Goal: Transaction & Acquisition: Purchase product/service

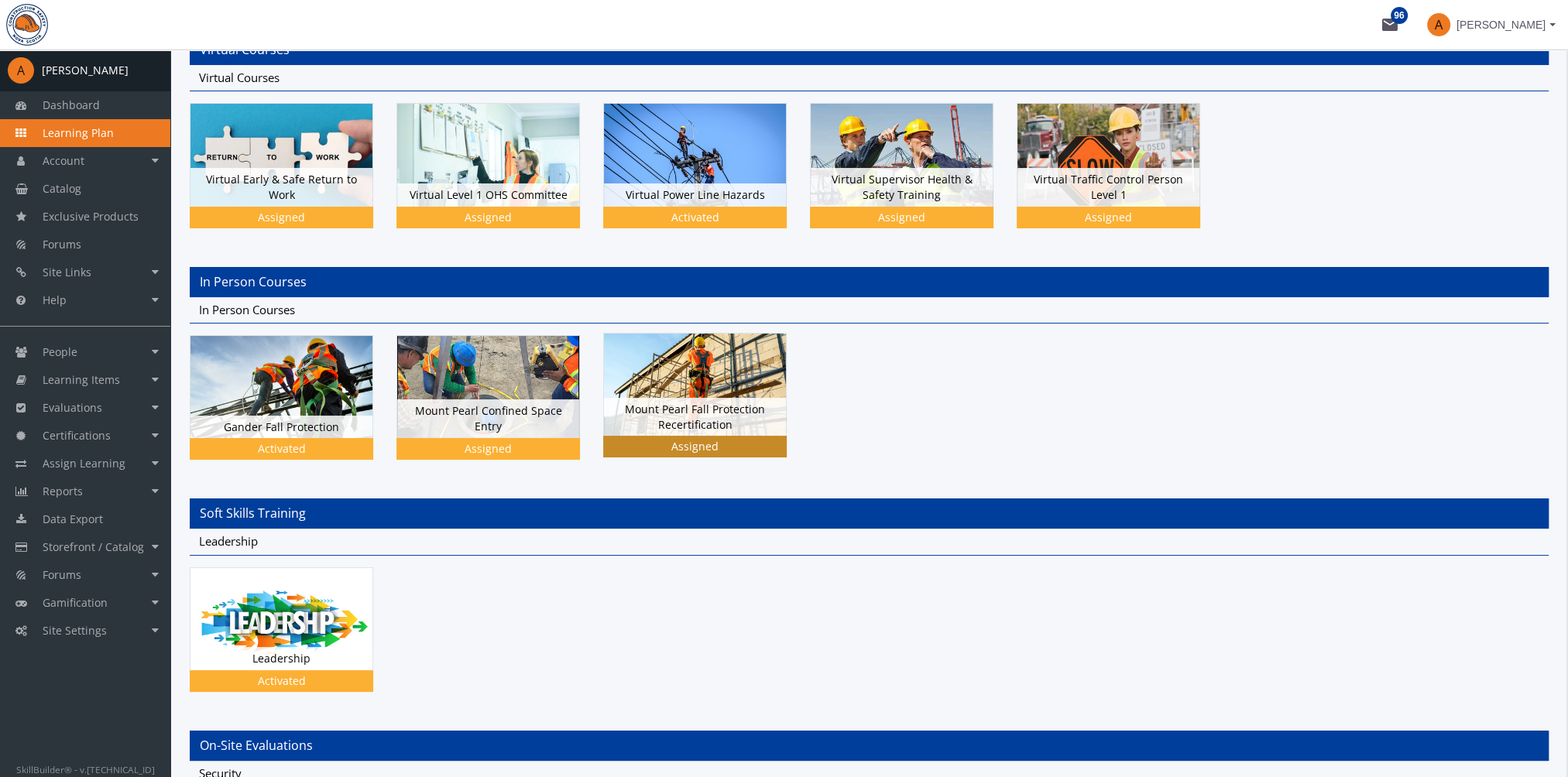
scroll to position [309, 0]
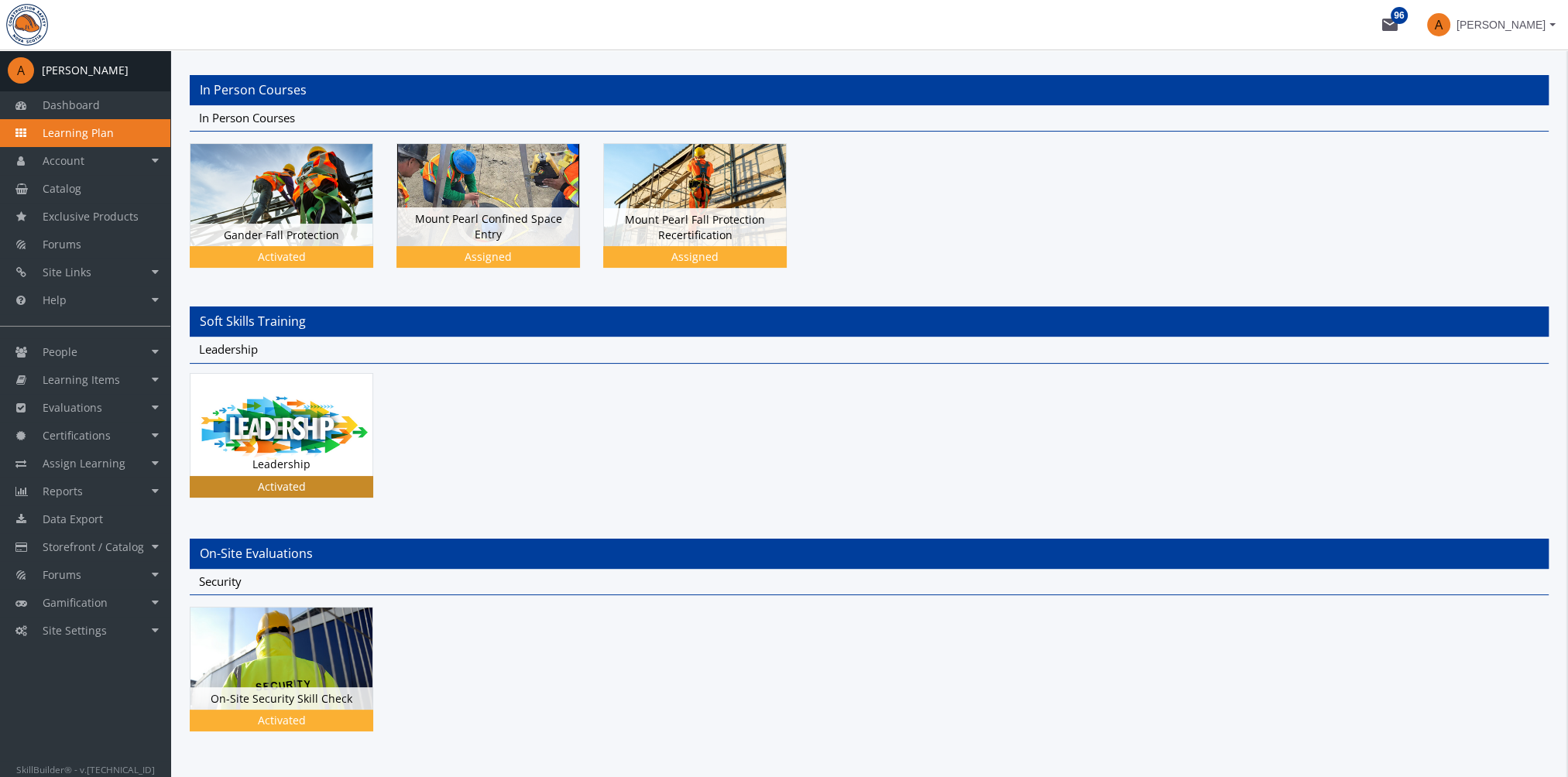
click at [305, 246] on img at bounding box center [282, 195] width 182 height 102
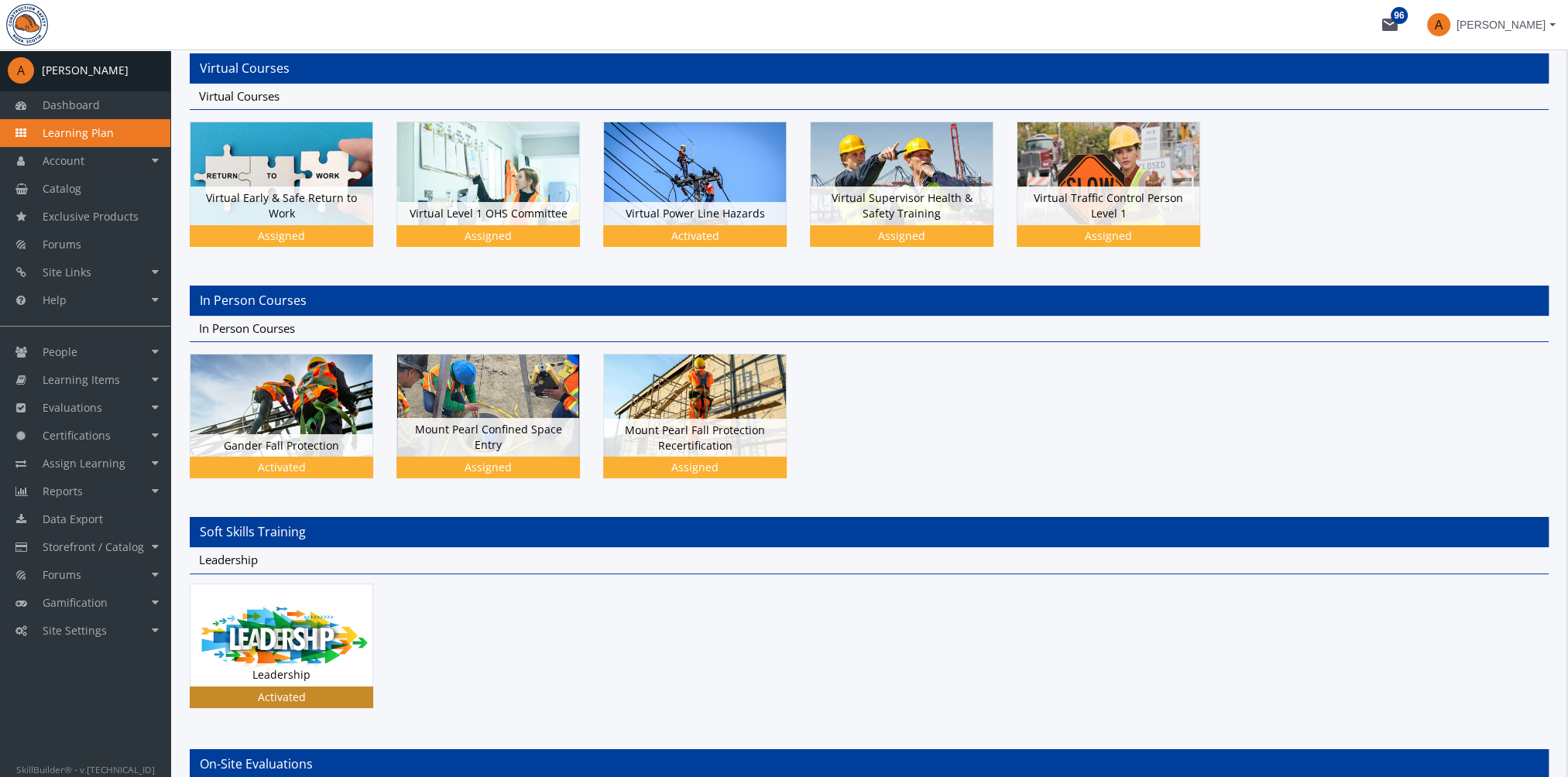
scroll to position [309, 0]
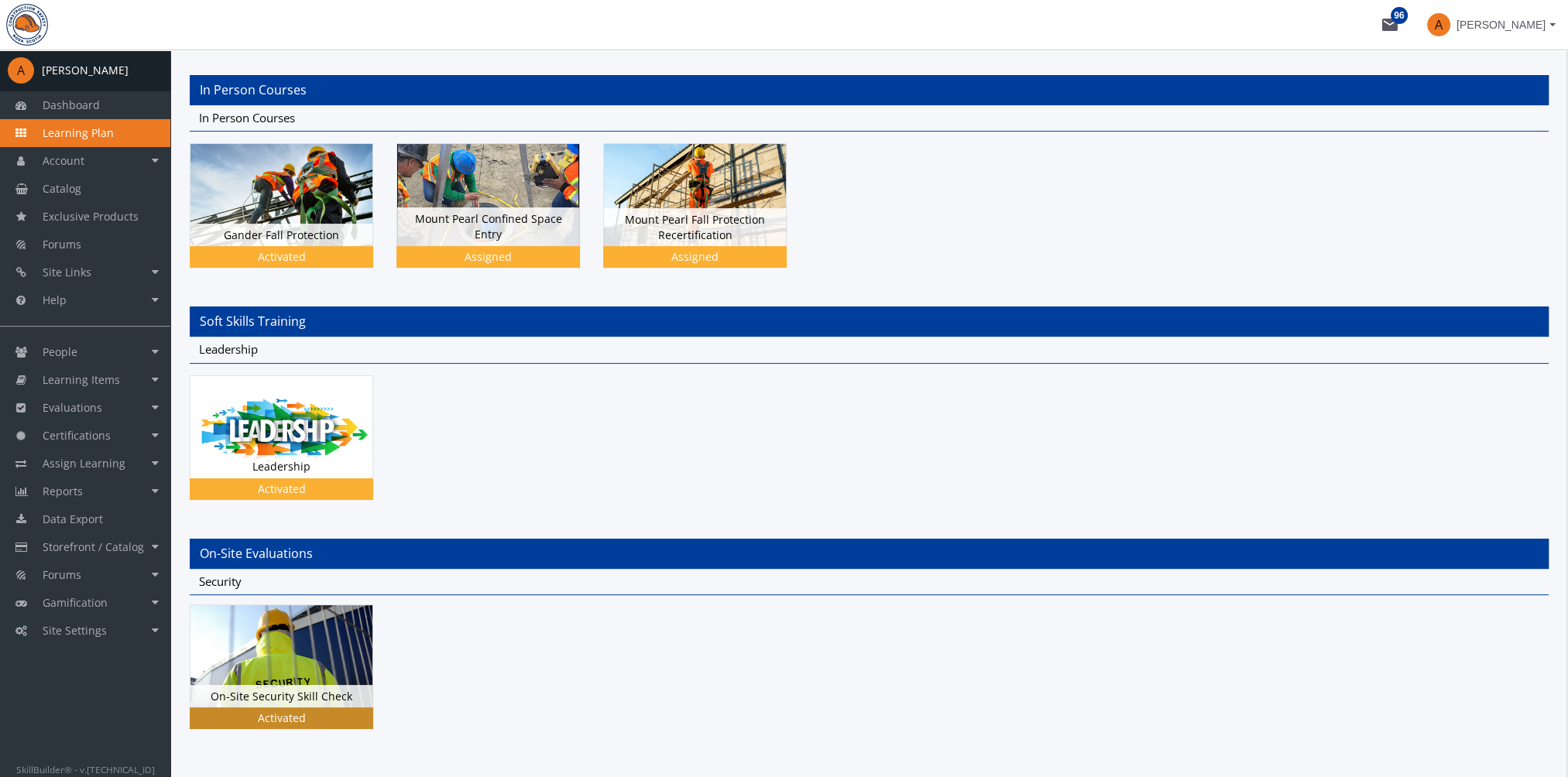
click at [245, 246] on img at bounding box center [282, 195] width 182 height 102
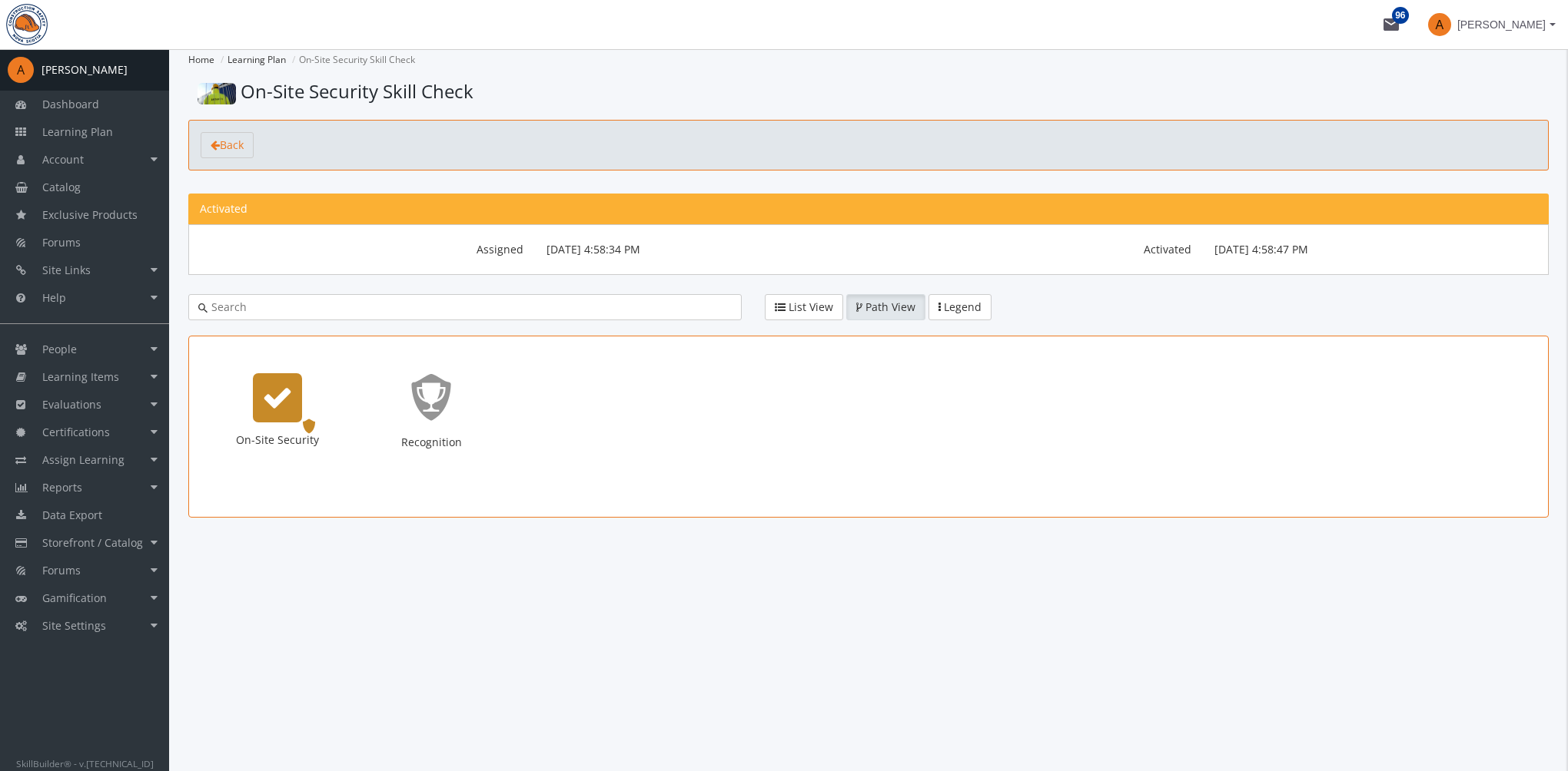
click at [282, 388] on icon "On-Site Security" at bounding box center [277, 397] width 30 height 30
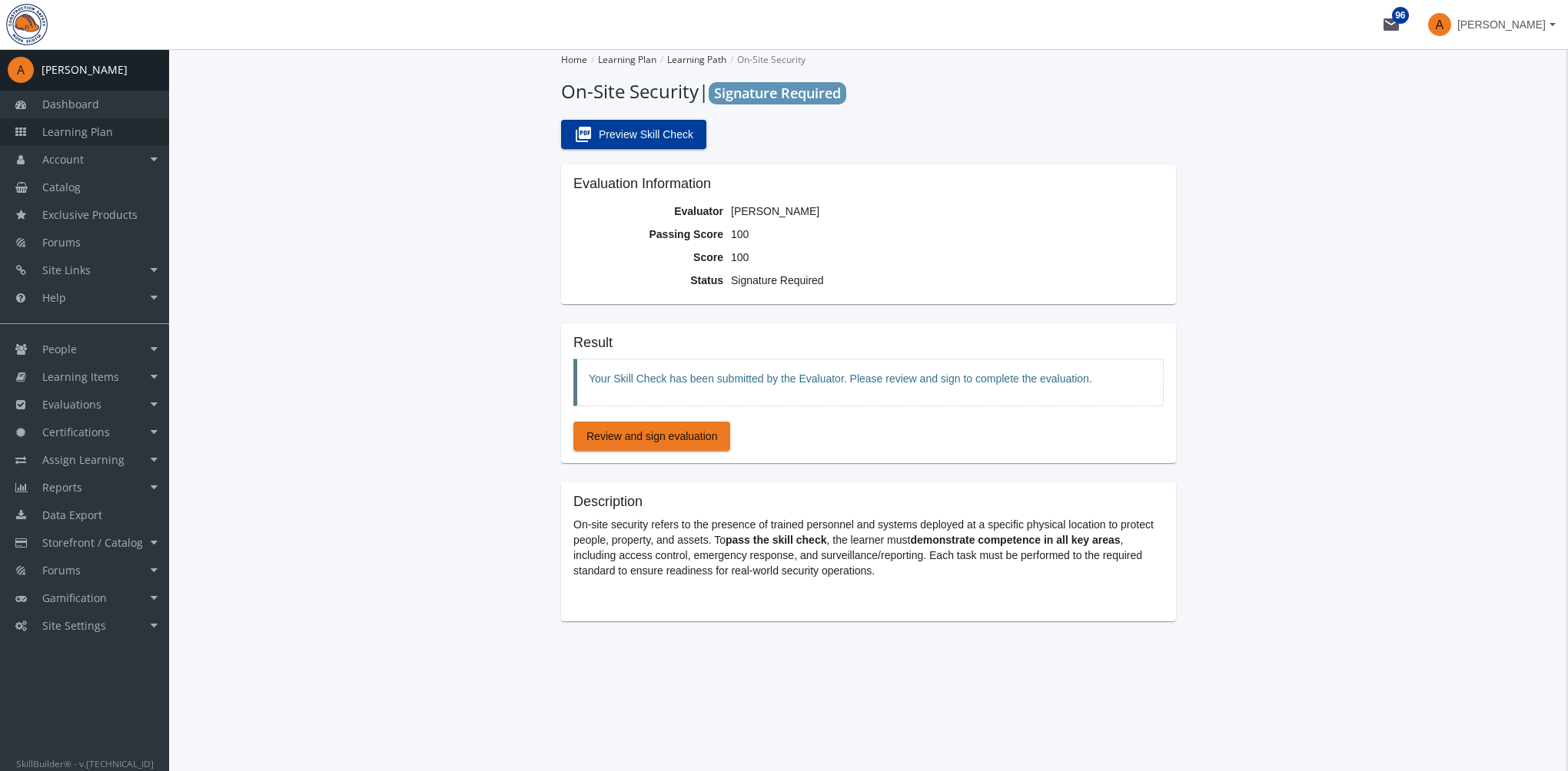
click at [91, 129] on span "Learning Plan" at bounding box center [78, 131] width 71 height 15
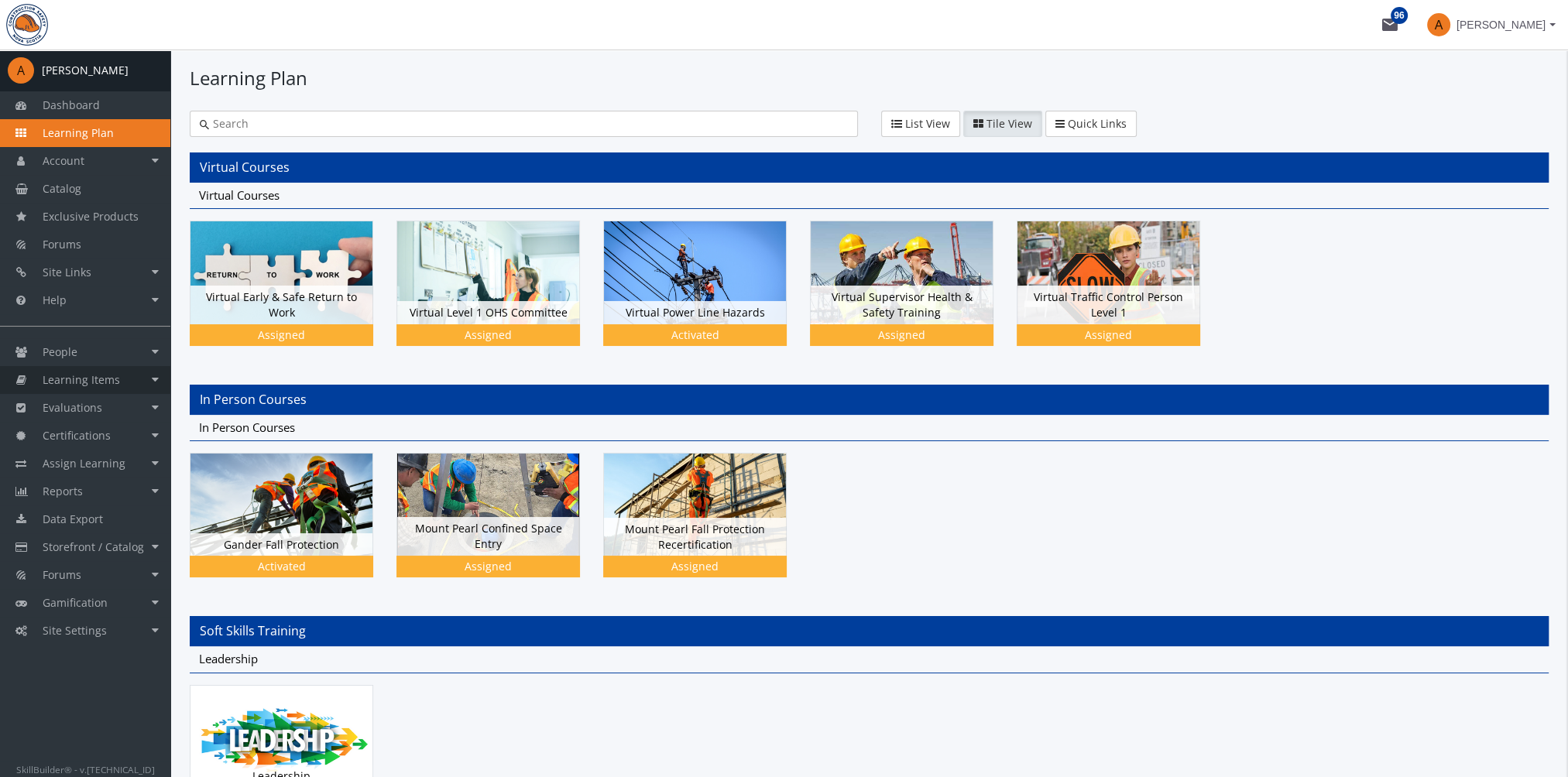
click at [107, 384] on span "Learning Items" at bounding box center [81, 380] width 77 height 15
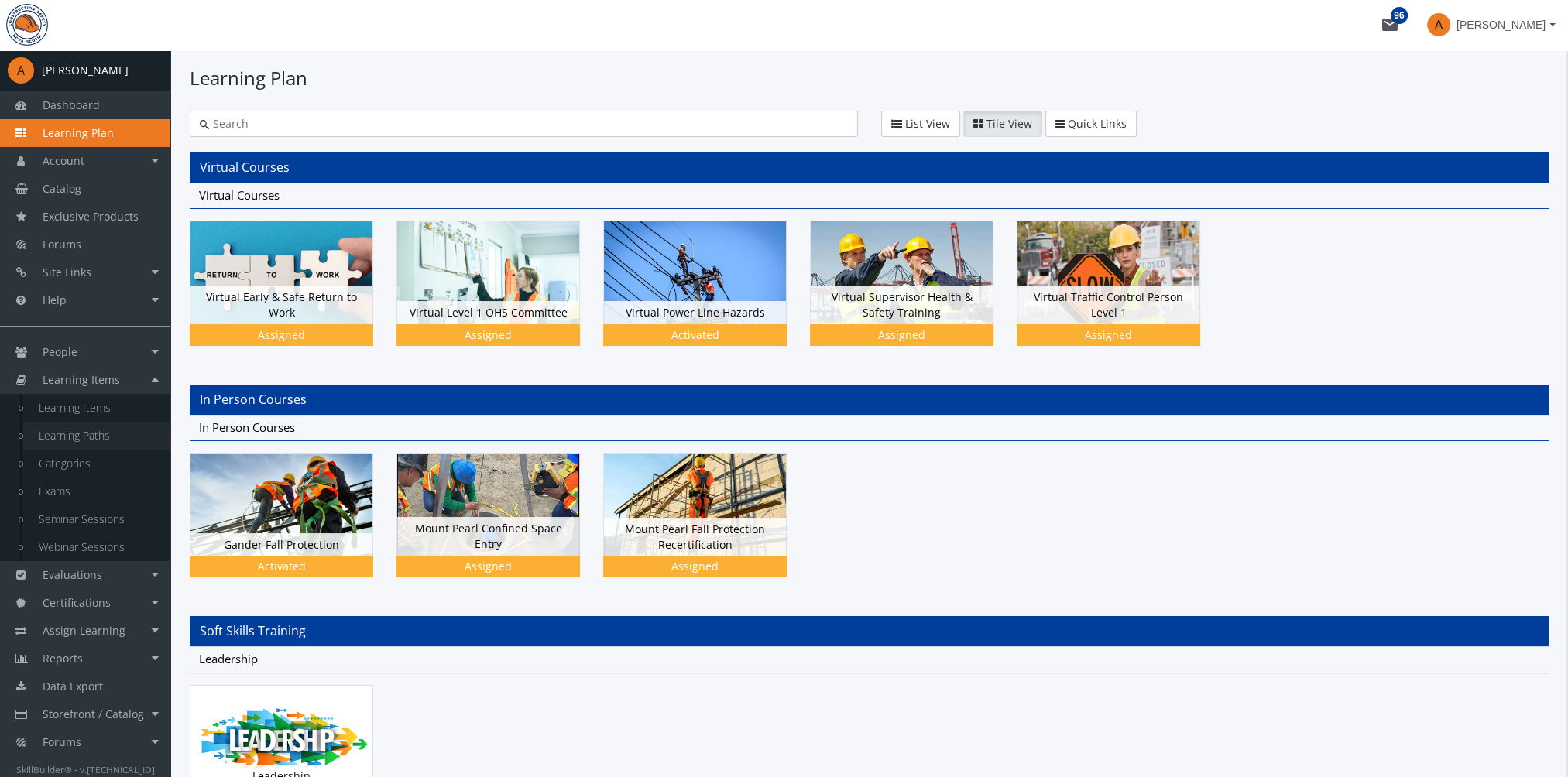
click at [115, 437] on link "Learning Paths" at bounding box center [96, 436] width 147 height 28
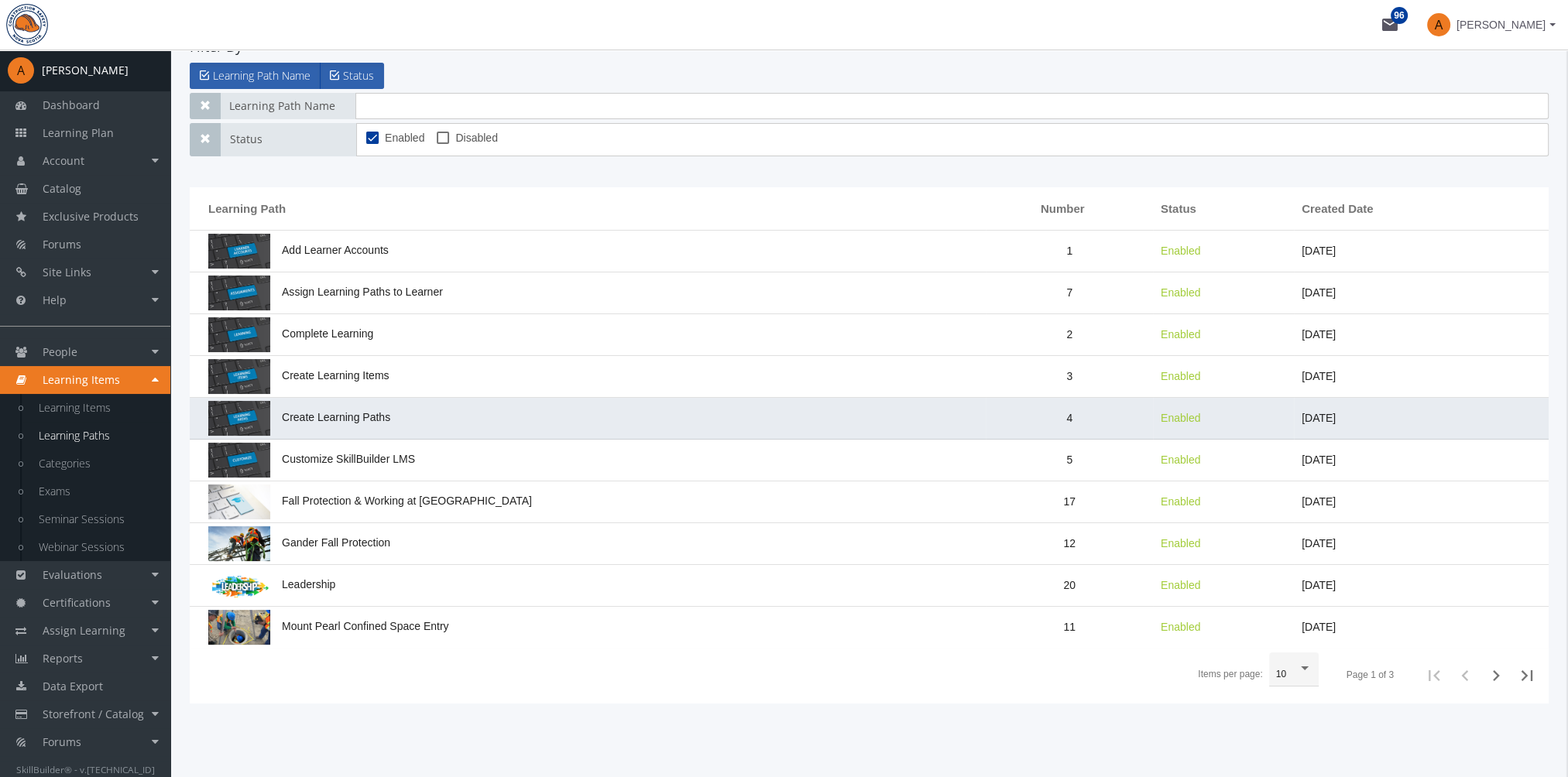
scroll to position [156, 0]
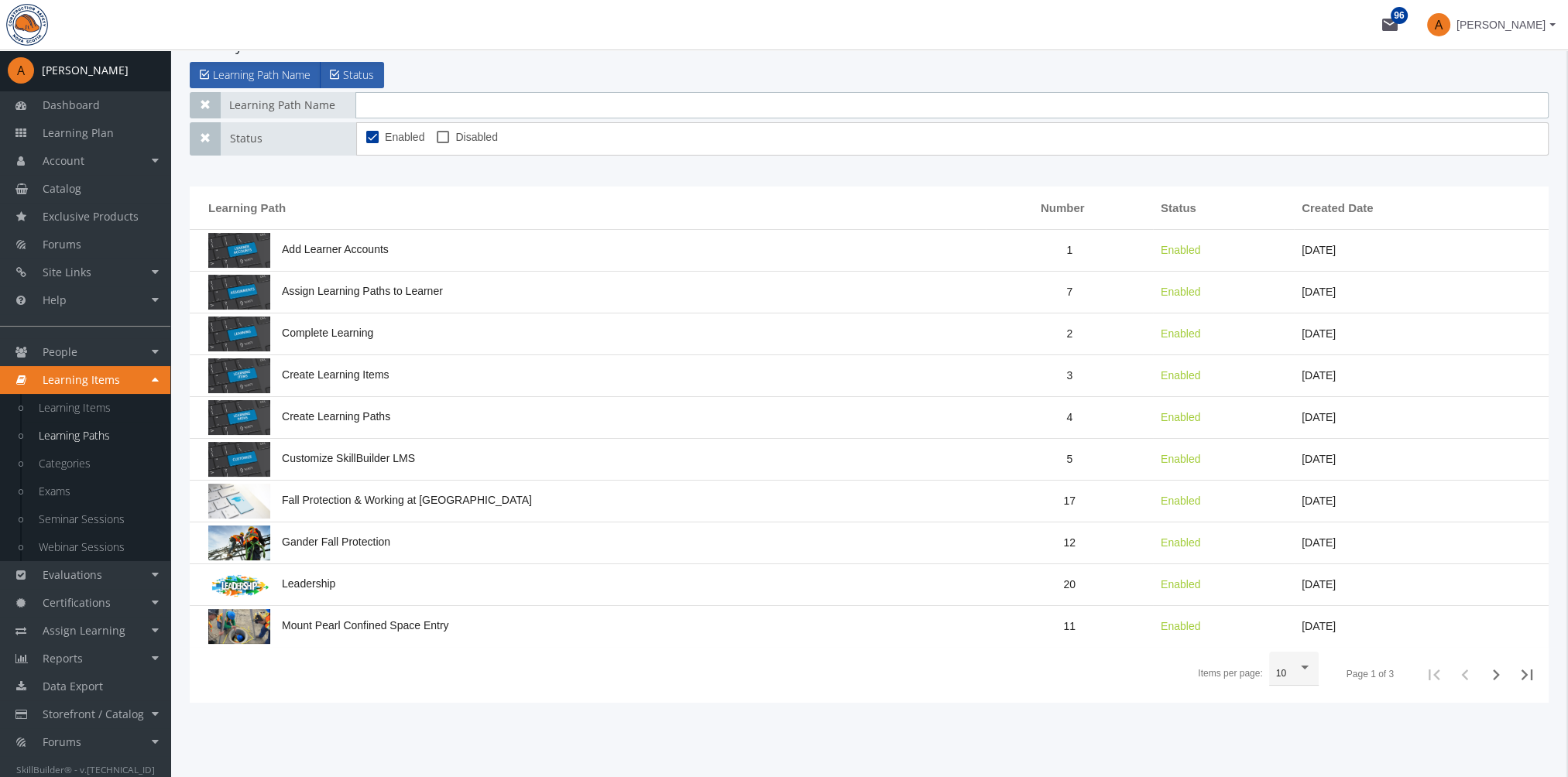
click at [445, 104] on input "text" at bounding box center [951, 105] width 1193 height 27
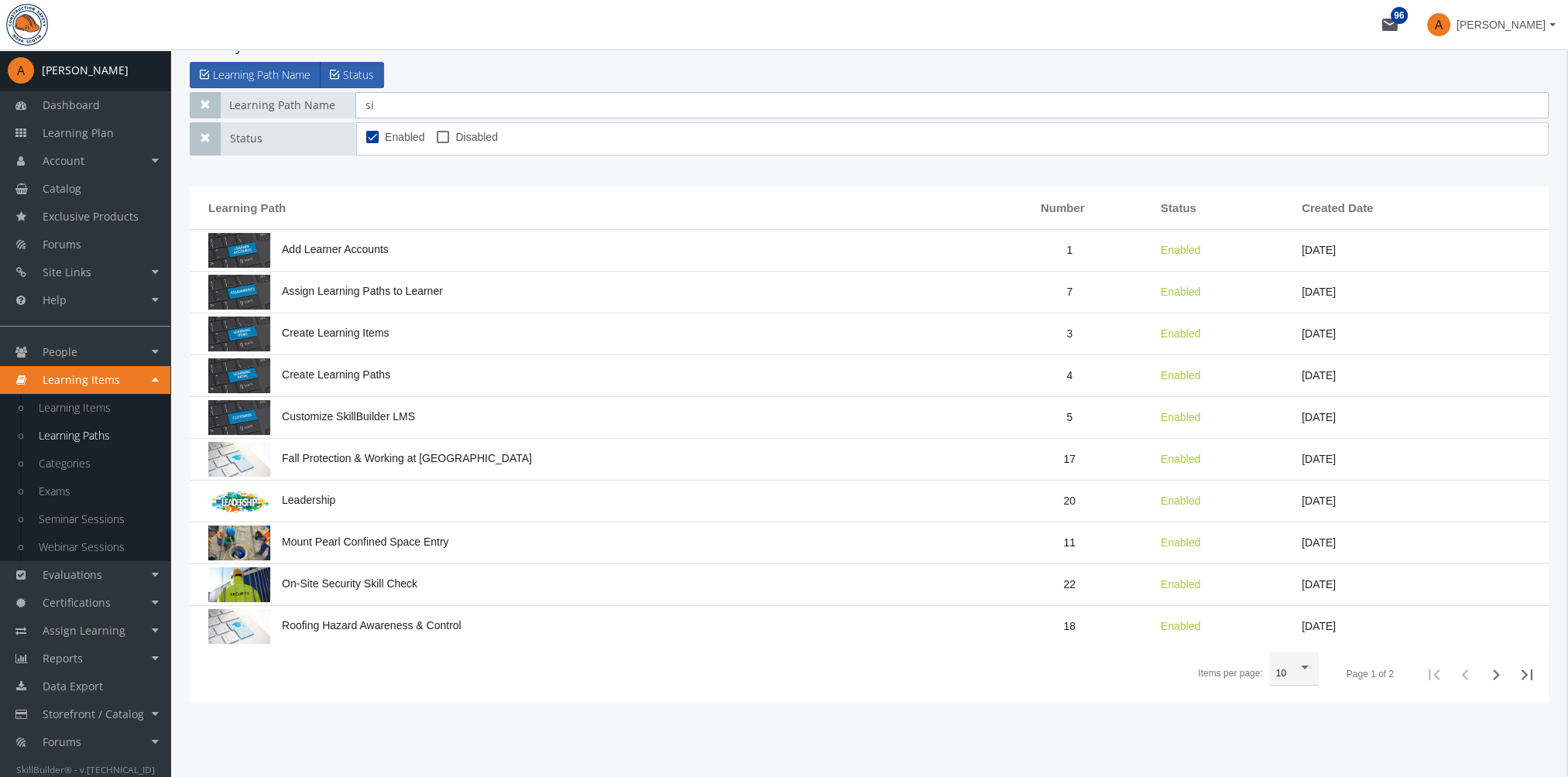
scroll to position [0, 0]
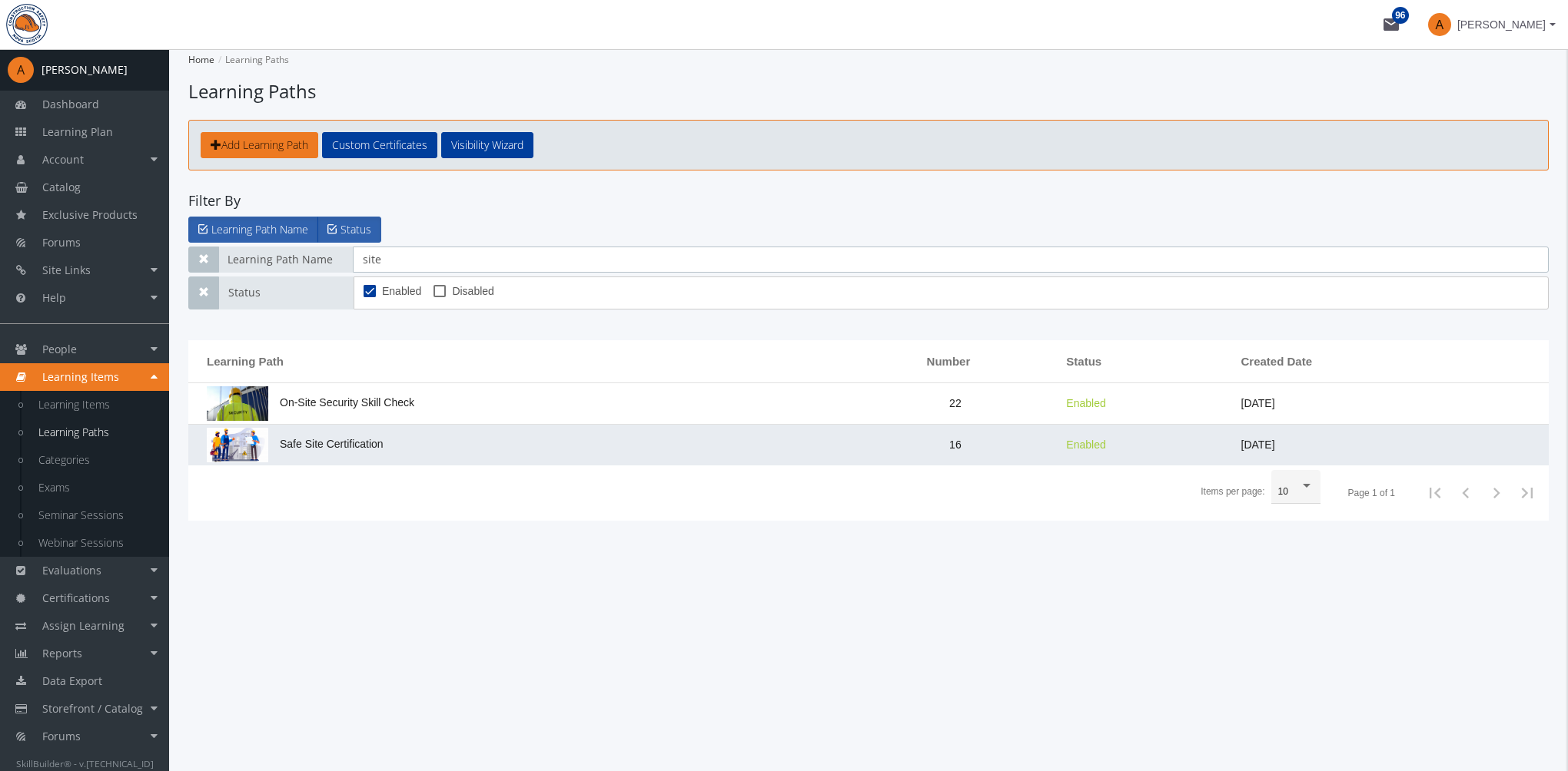
type input "site"
click at [422, 434] on td "Safe Site Certification" at bounding box center [520, 445] width 663 height 41
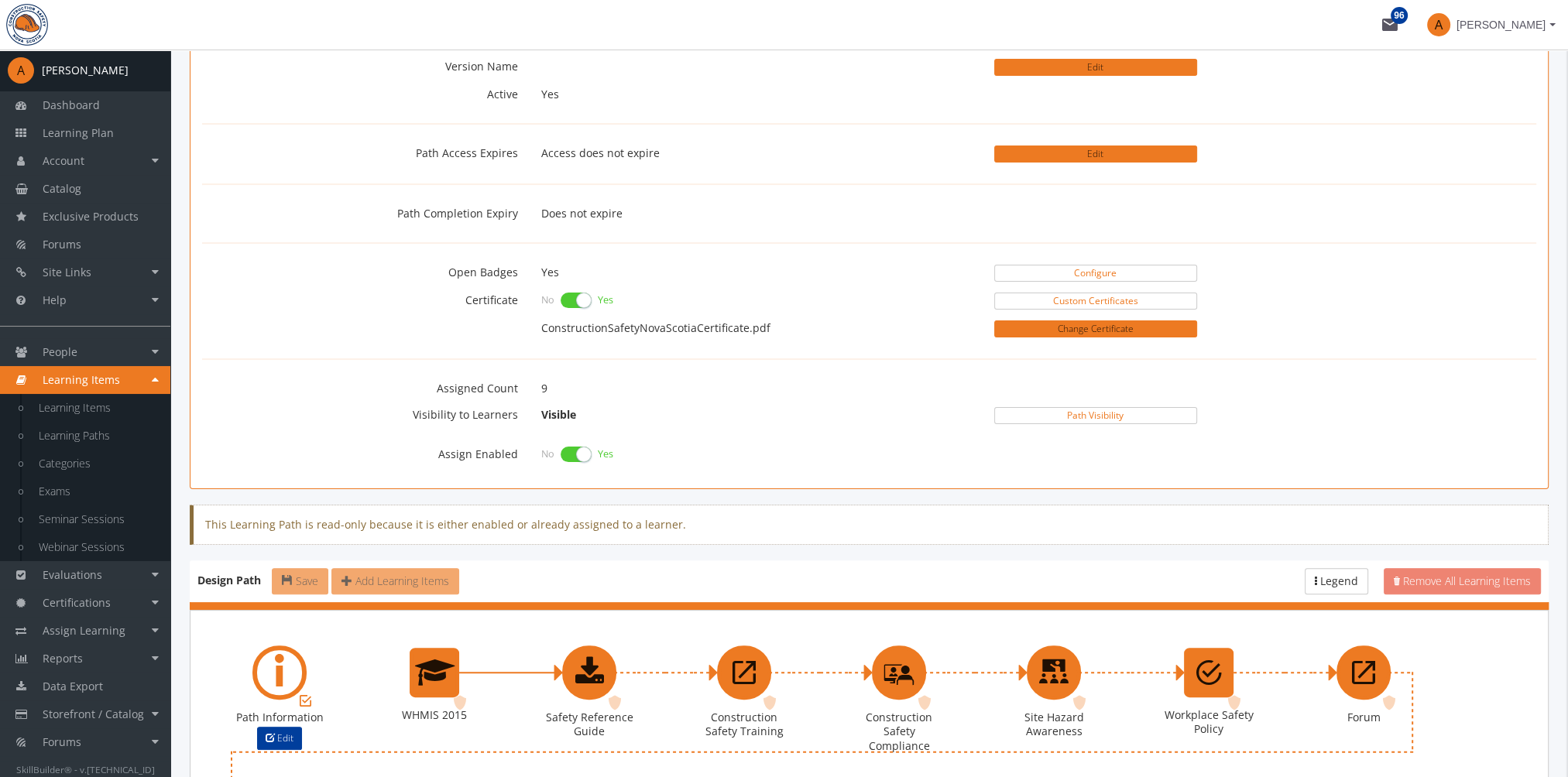
scroll to position [388, 0]
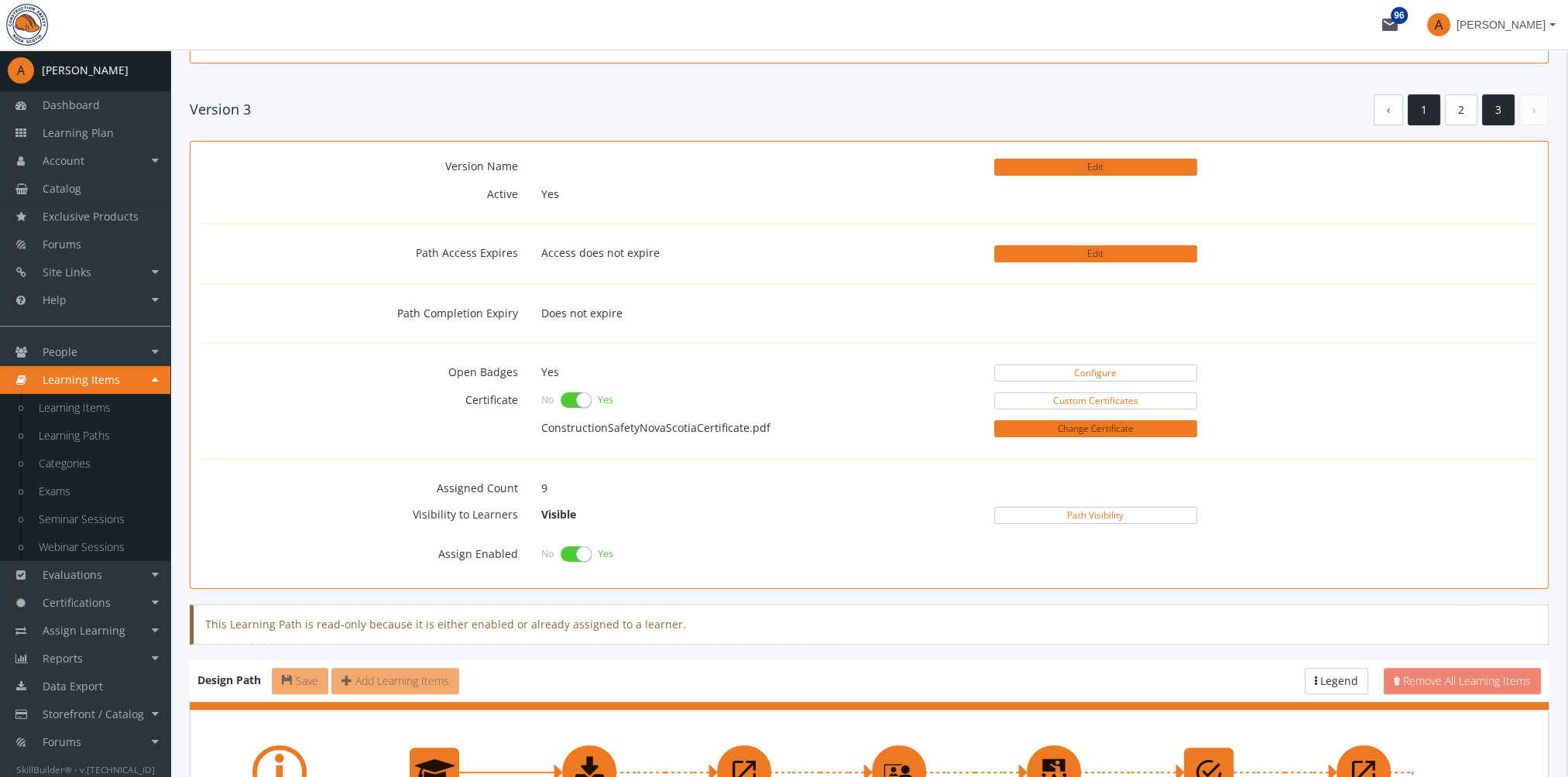
click at [1431, 106] on link "1" at bounding box center [1424, 111] width 33 height 32
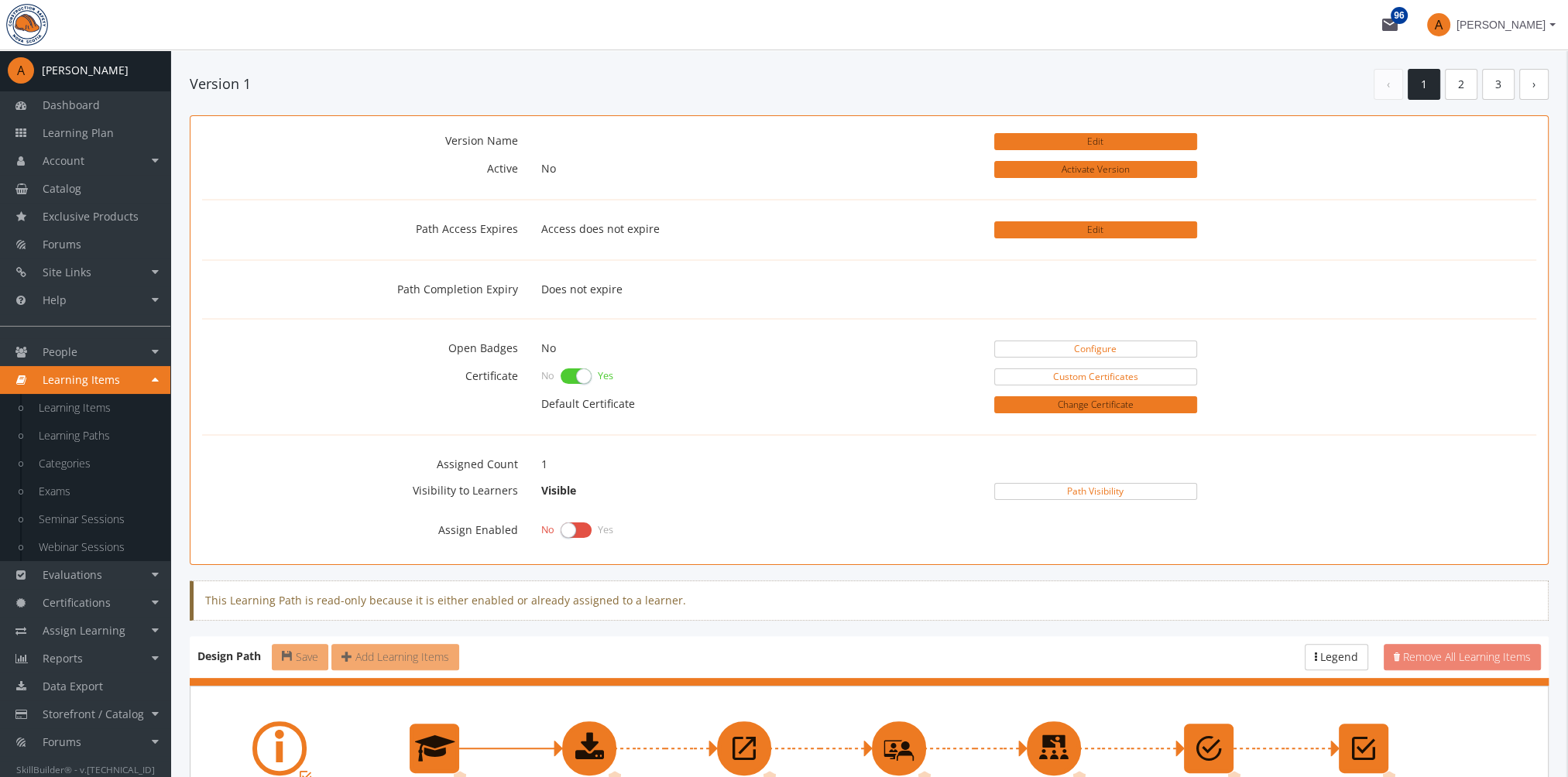
scroll to position [309, 0]
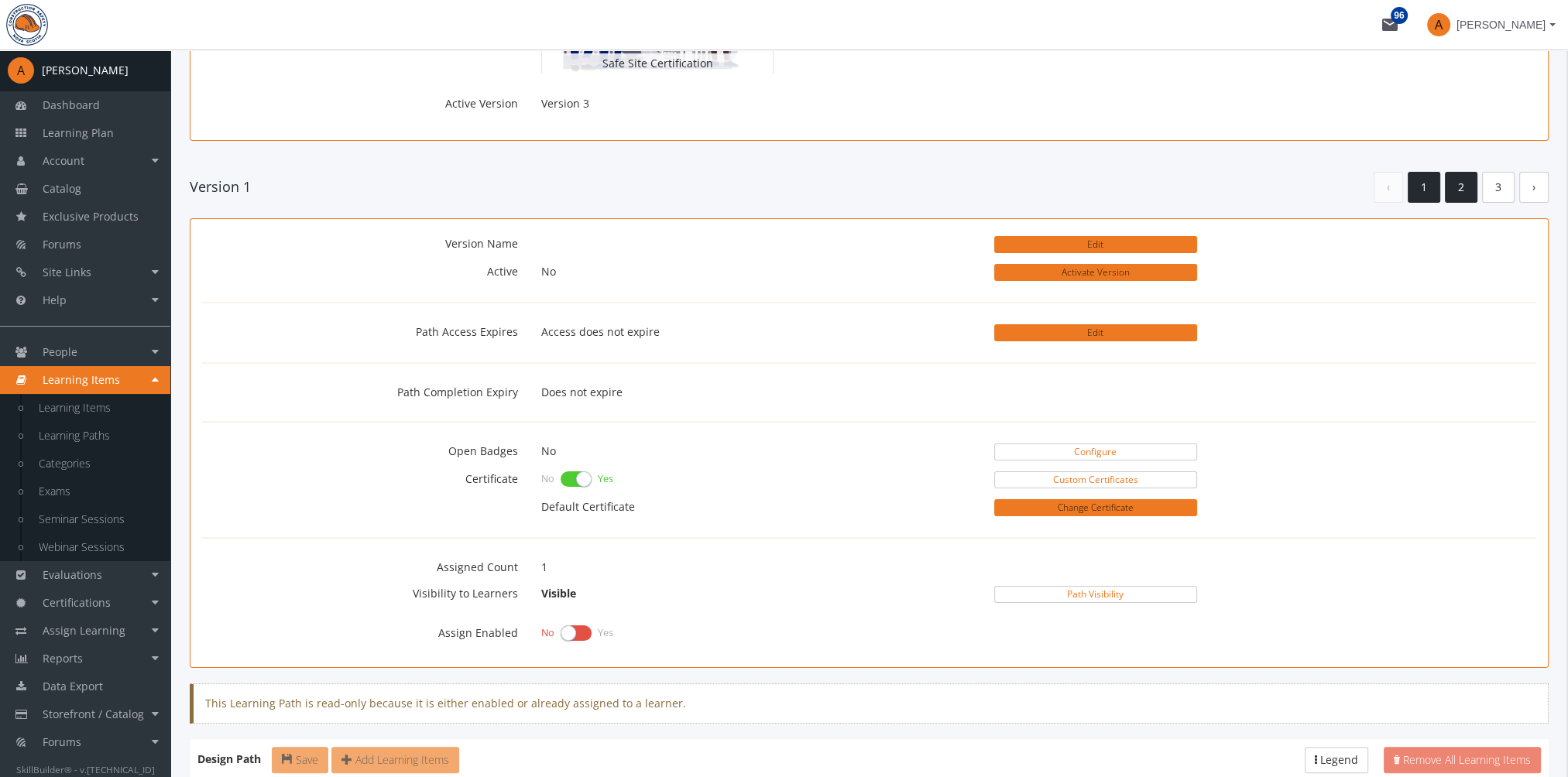
click at [1462, 184] on link "2" at bounding box center [1460, 188] width 33 height 32
click at [1504, 179] on link "3" at bounding box center [1498, 188] width 33 height 32
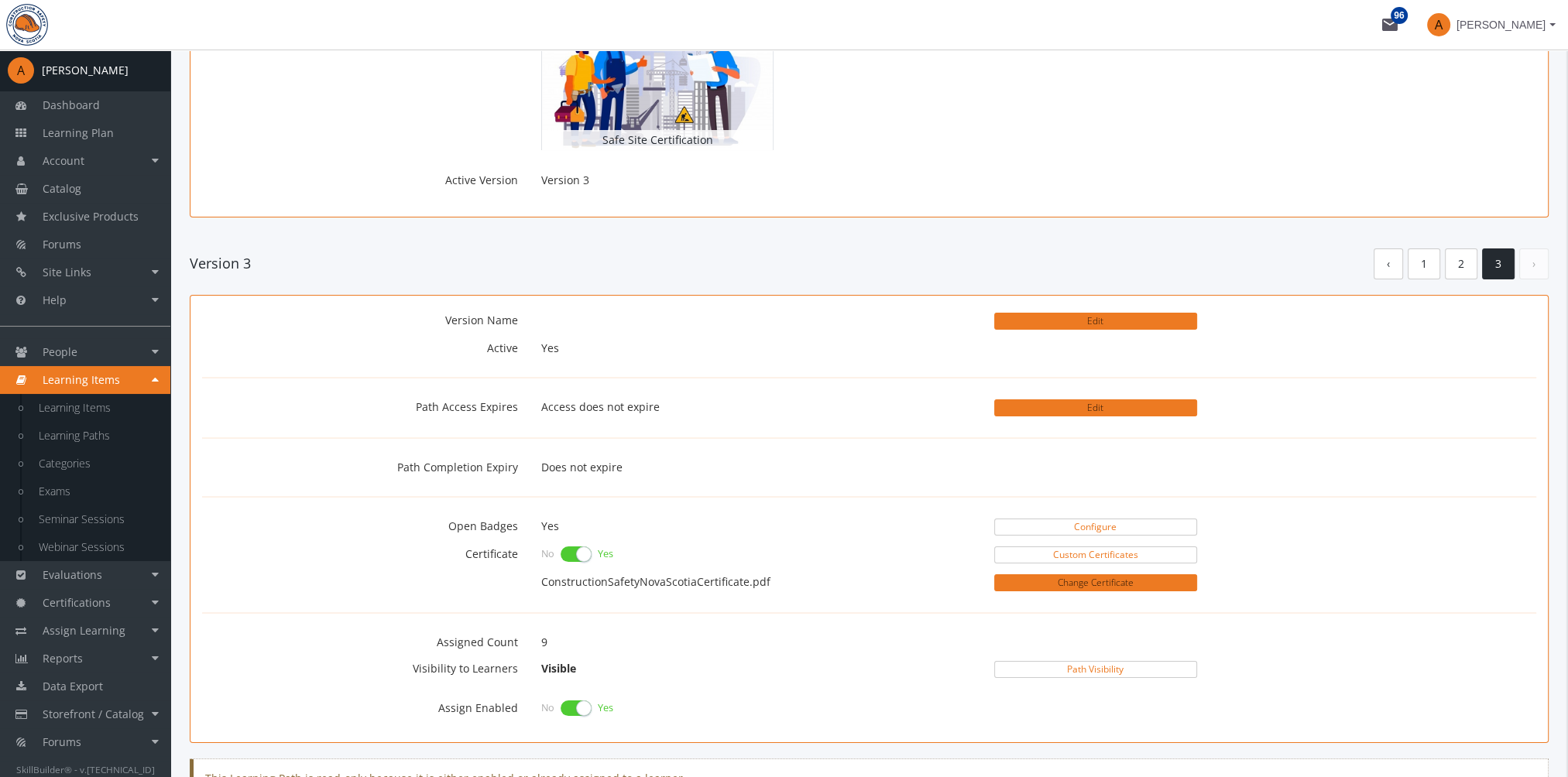
scroll to position [0, 0]
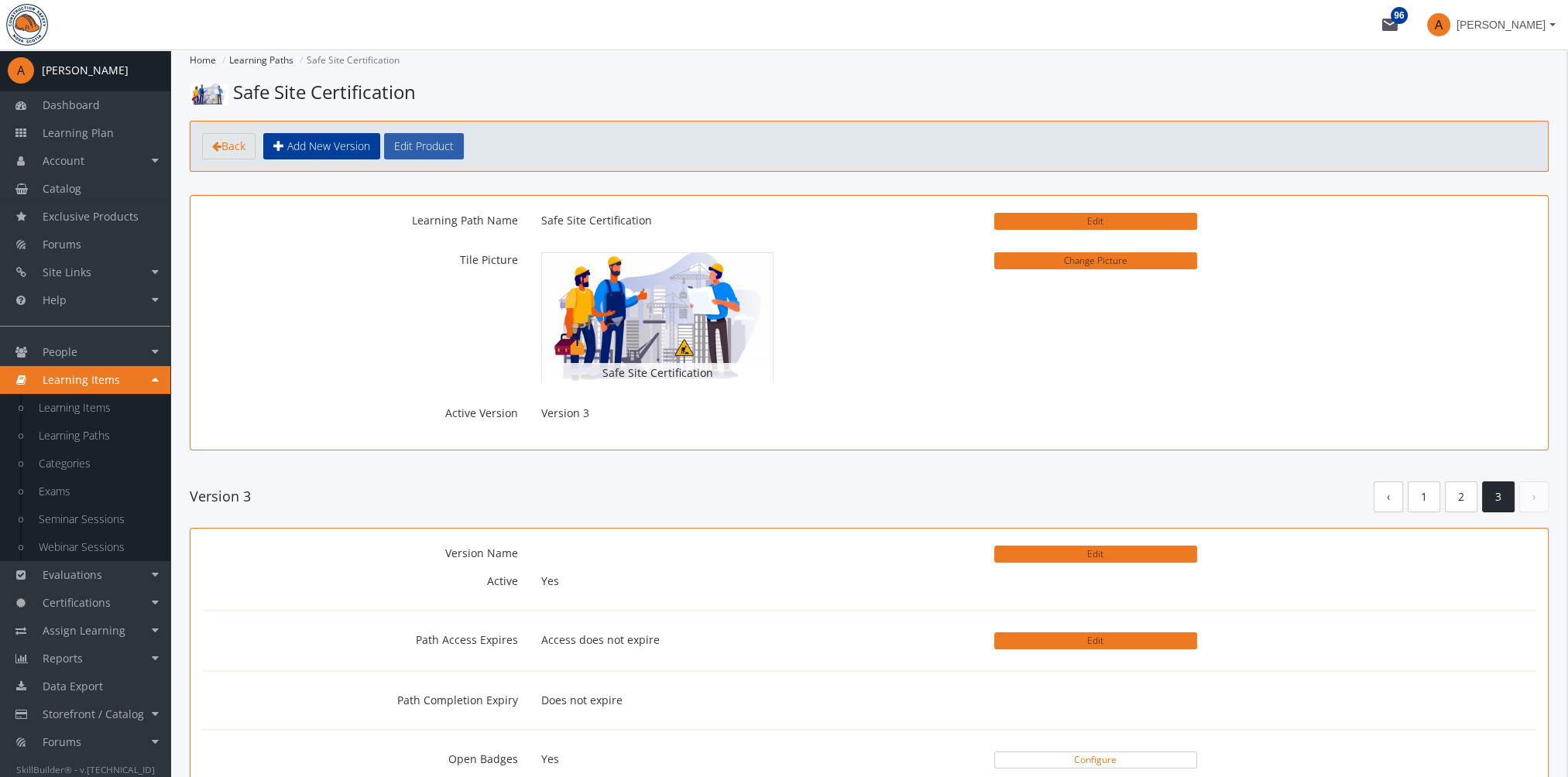
click at [412, 144] on button "Edit Product" at bounding box center [423, 146] width 80 height 27
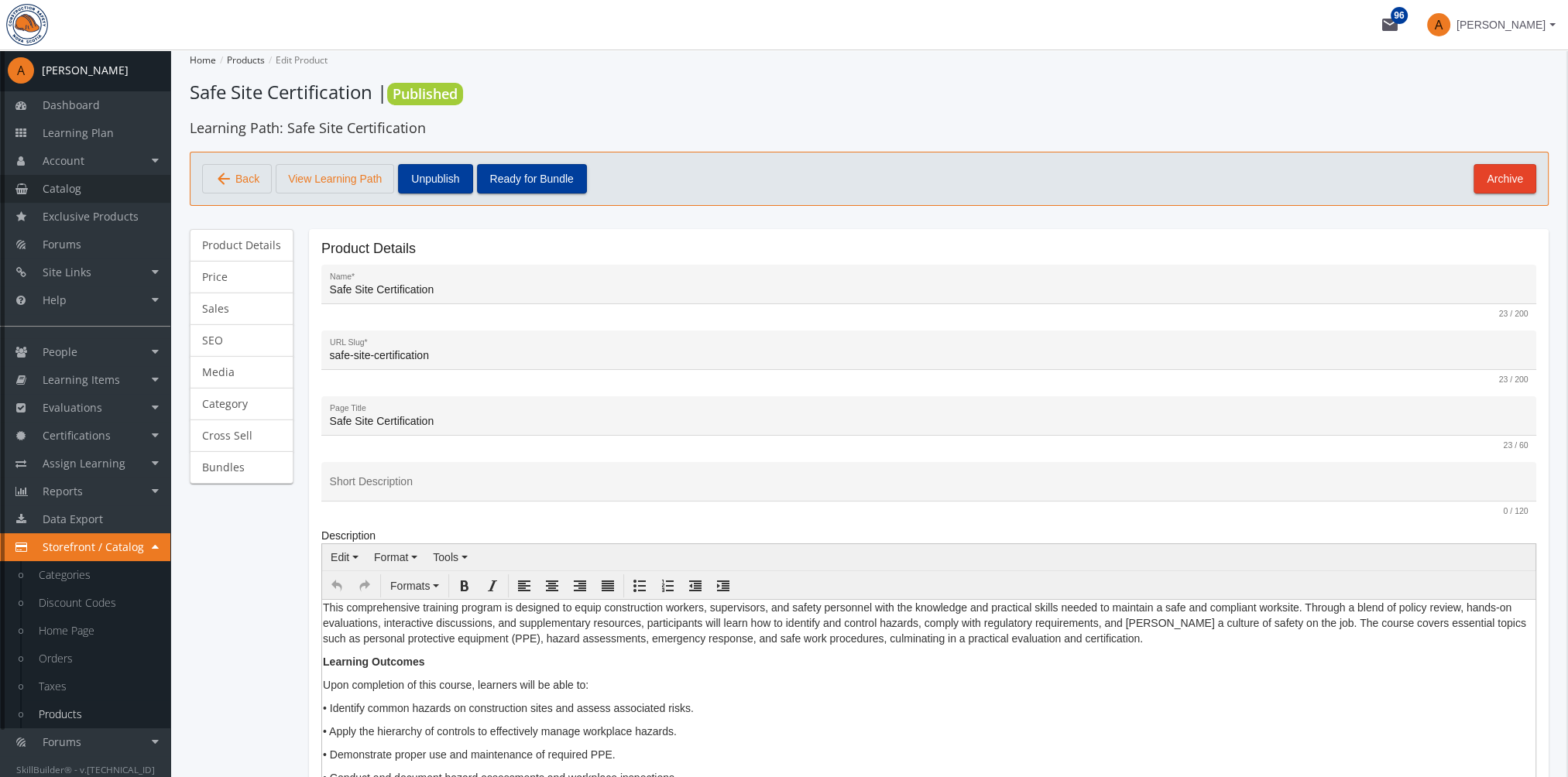
click at [103, 181] on link "Catalog" at bounding box center [85, 189] width 170 height 28
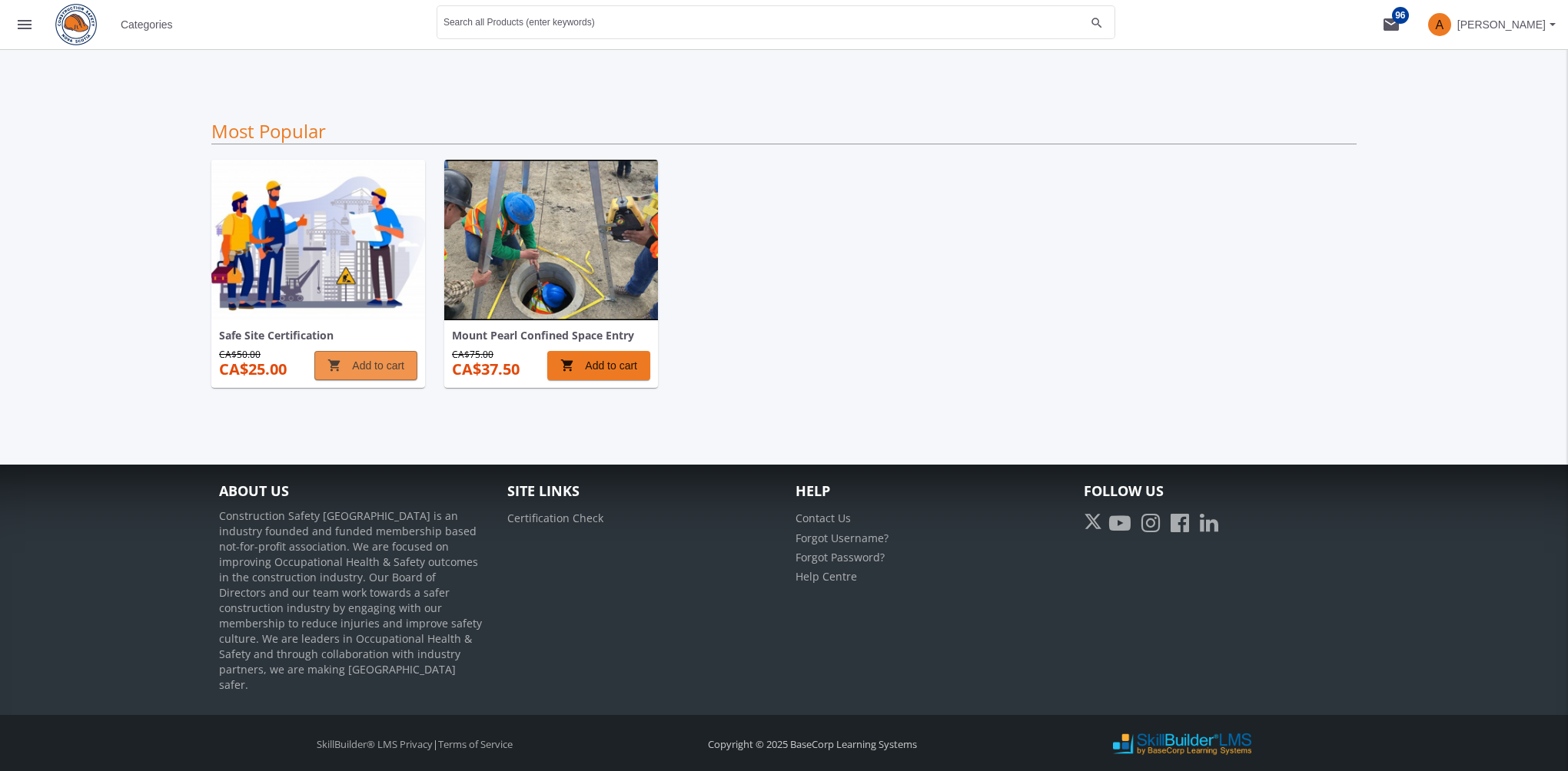
click at [356, 362] on span "shopping_cart Add to cart" at bounding box center [366, 366] width 77 height 27
click at [1389, 25] on mat-icon "shopping_cart 1" at bounding box center [1390, 25] width 19 height 19
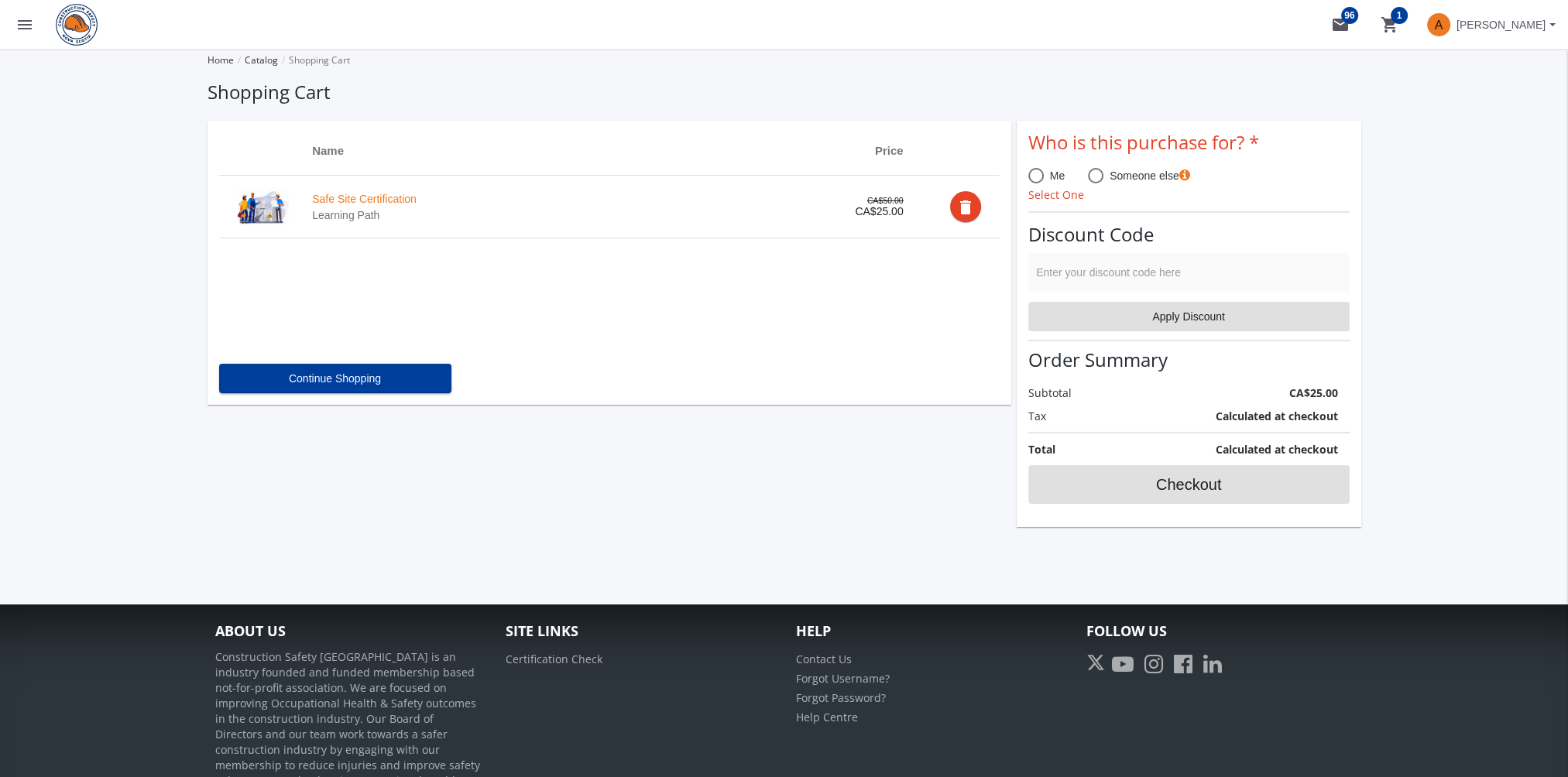
click at [1037, 177] on span at bounding box center [1036, 176] width 16 height 16
click at [1037, 177] on input "Me" at bounding box center [1036, 179] width 16 height 16
radio input "true"
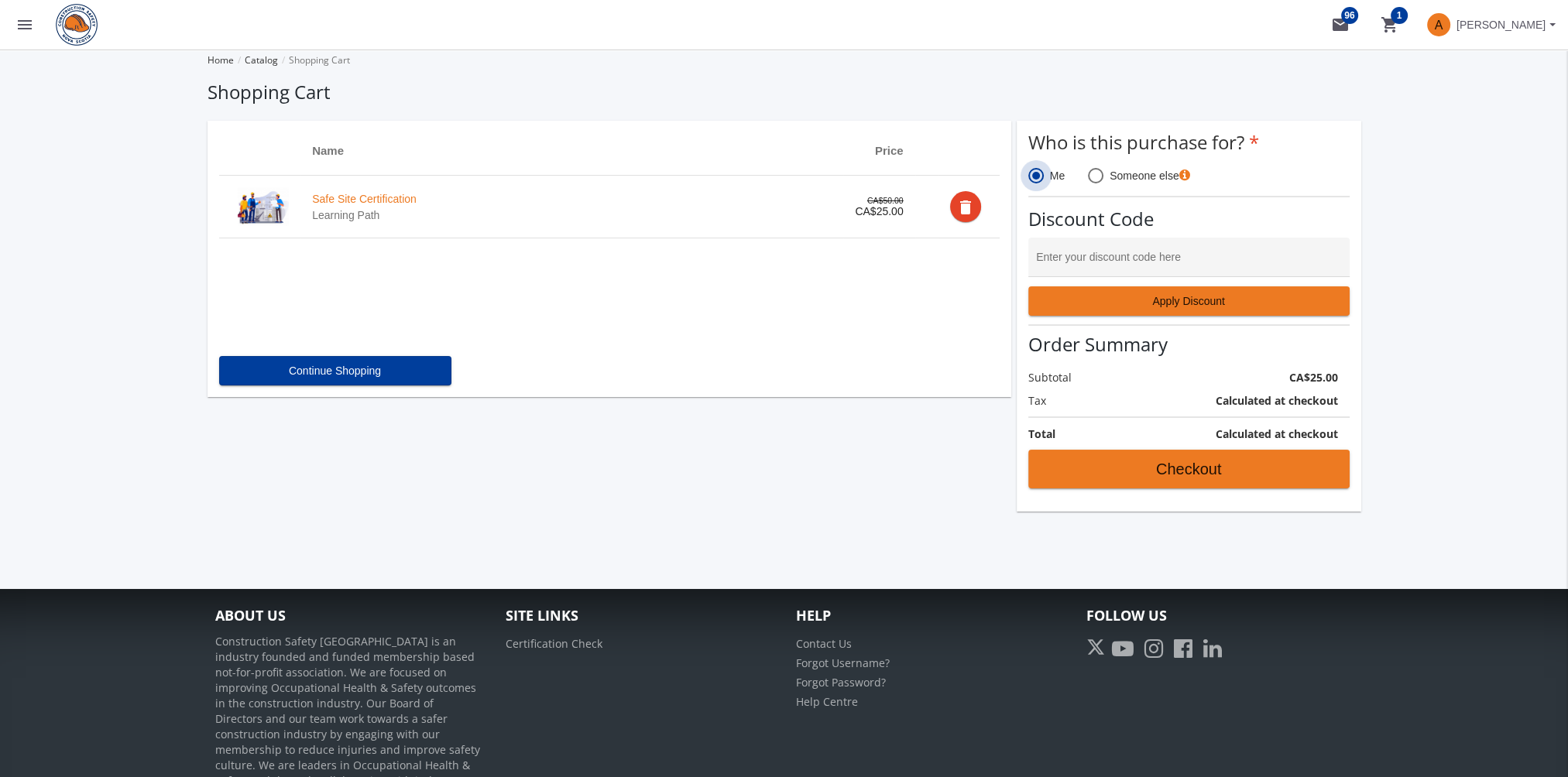
click at [1037, 177] on span at bounding box center [1036, 176] width 8 height 8
click at [1037, 177] on input "Me" at bounding box center [1036, 179] width 16 height 16
click at [966, 210] on mat-icon "delete" at bounding box center [965, 208] width 19 height 19
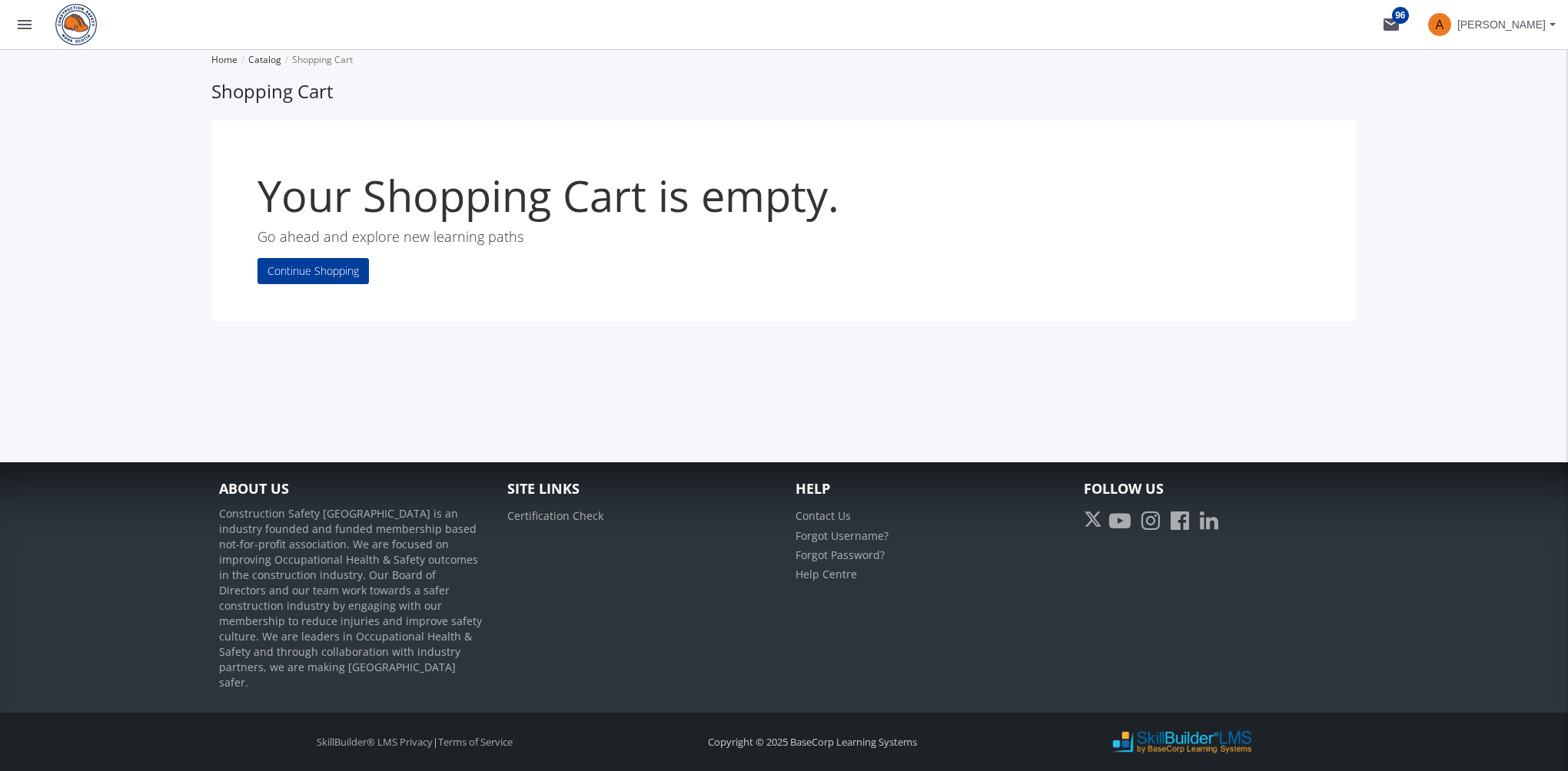
click at [23, 33] on button "menu" at bounding box center [25, 25] width 49 height 49
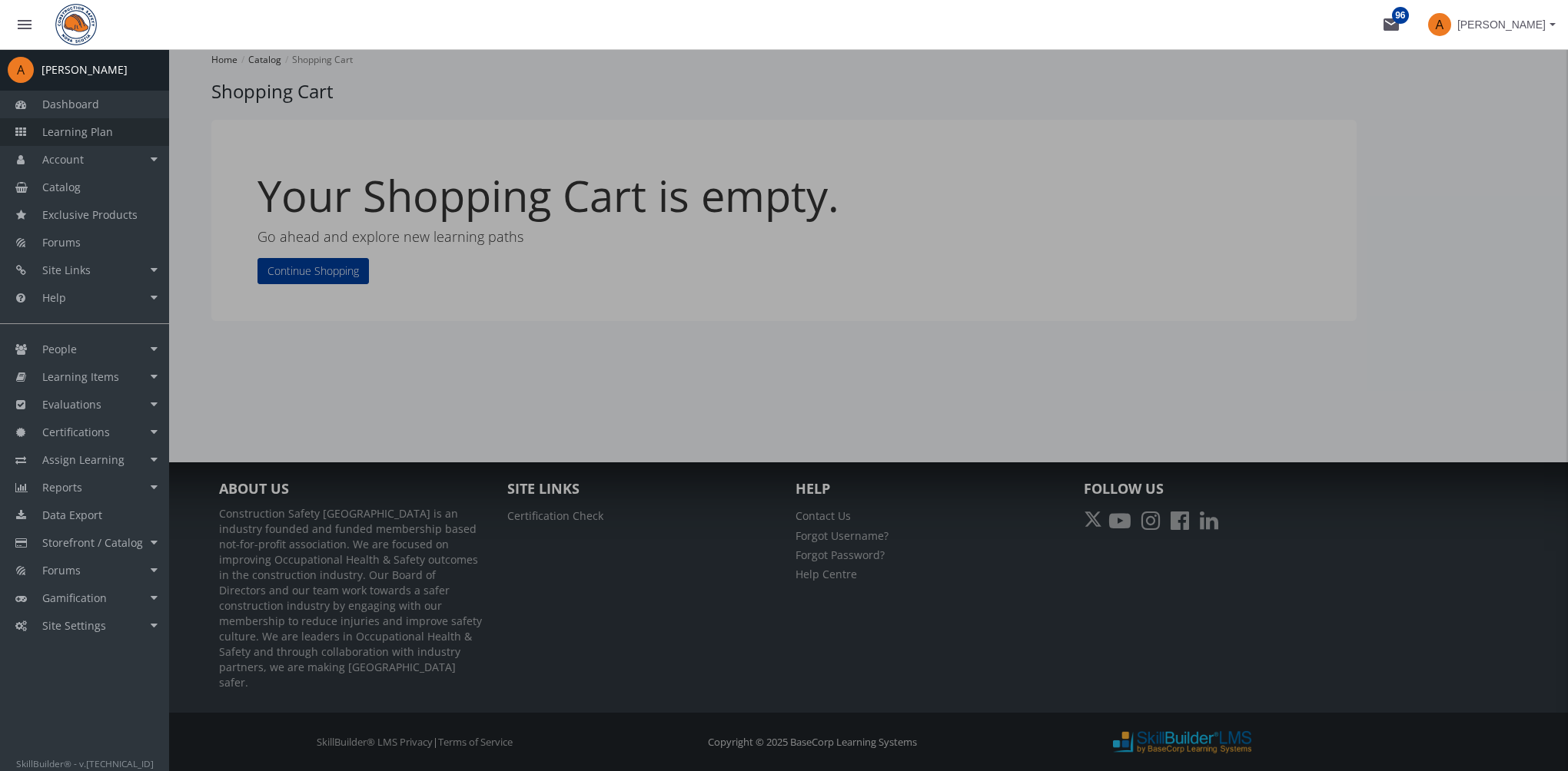
click at [94, 134] on span "Learning Plan" at bounding box center [78, 131] width 71 height 15
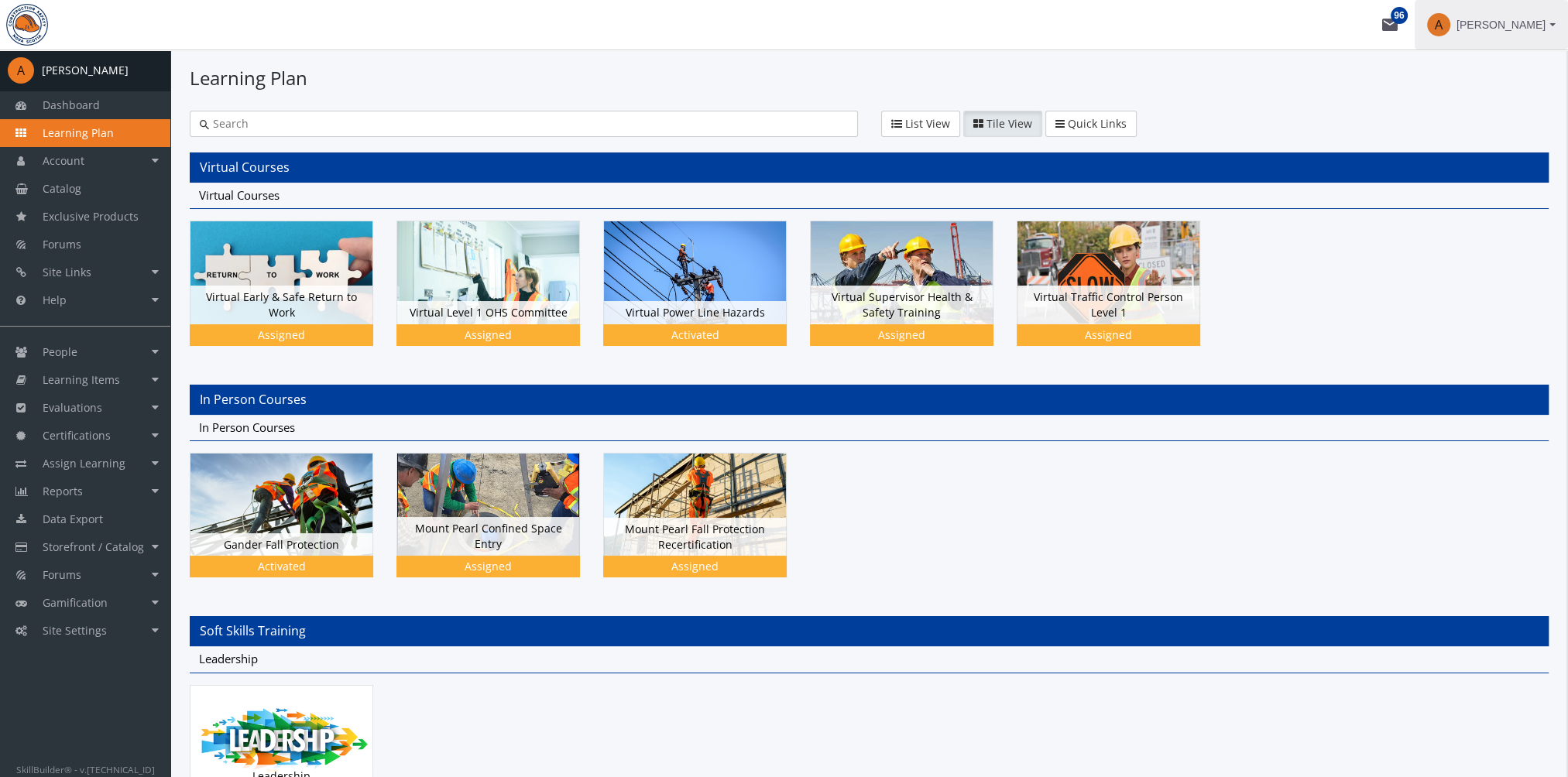
click at [1516, 24] on span "[PERSON_NAME]" at bounding box center [1501, 25] width 89 height 28
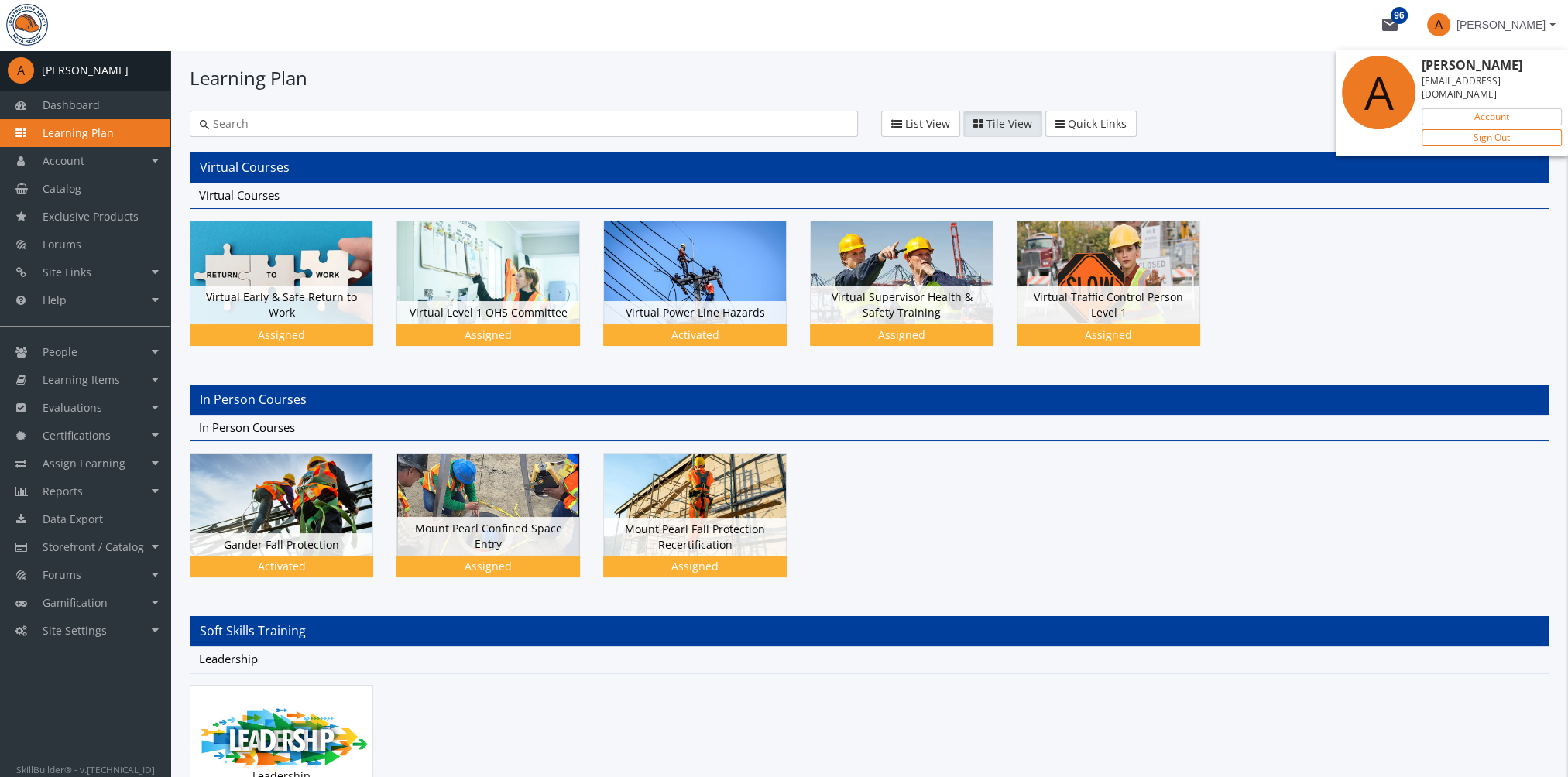
click at [1505, 130] on link "Sign Out" at bounding box center [1492, 137] width 140 height 17
